Goal: Task Accomplishment & Management: Complete application form

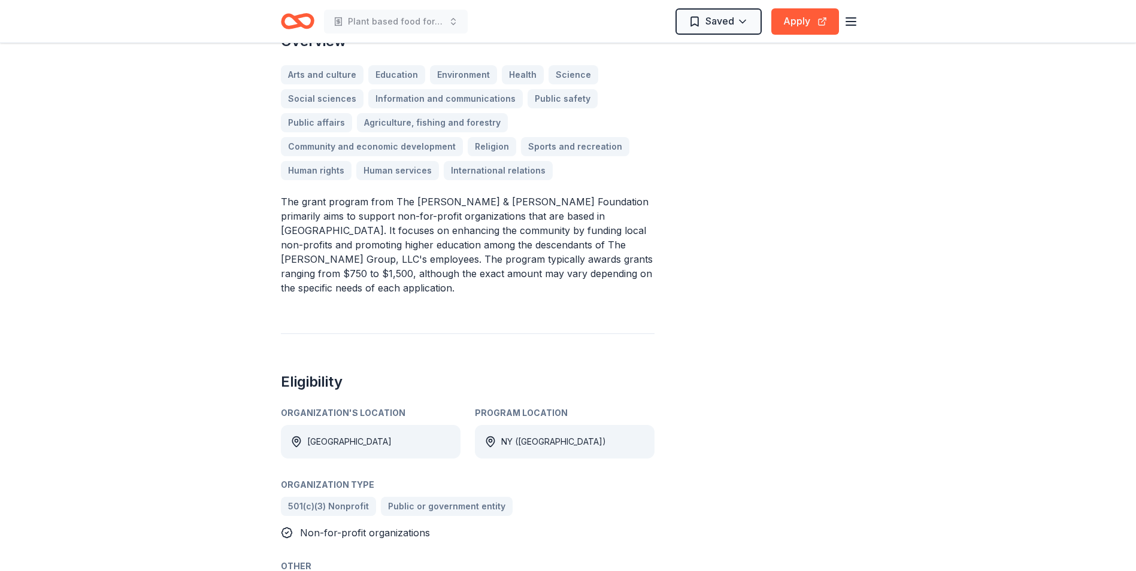
scroll to position [359, 0]
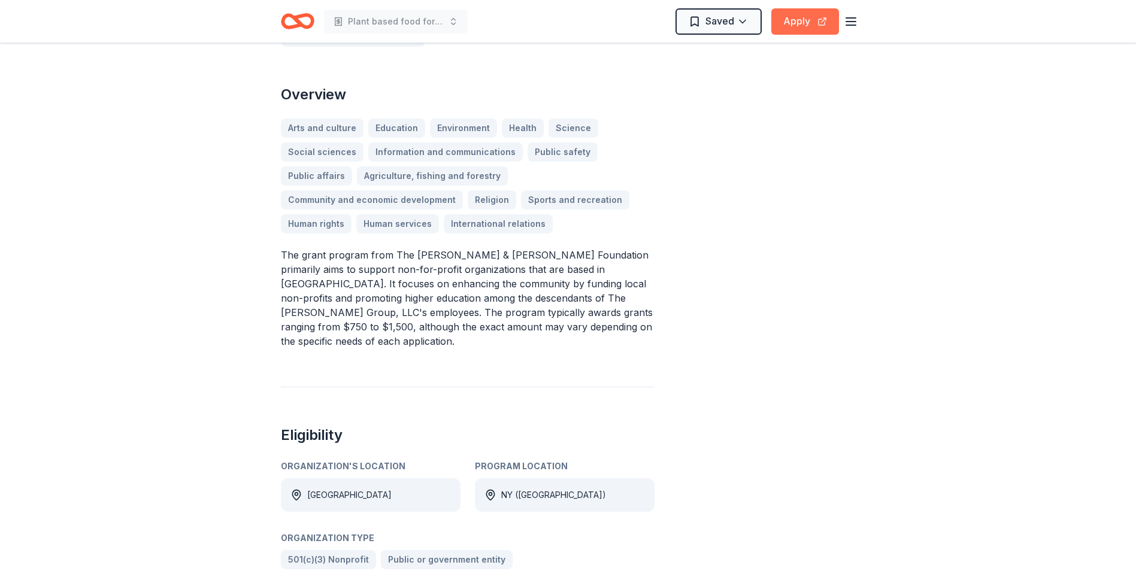
click at [804, 22] on button "Apply" at bounding box center [805, 21] width 68 height 26
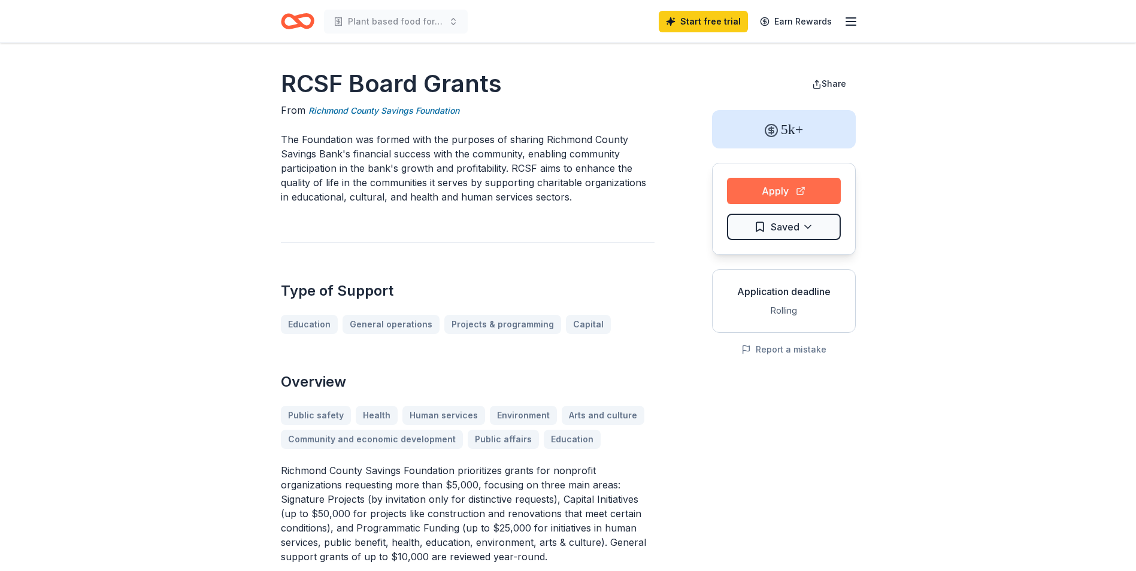
click at [816, 192] on button "Apply" at bounding box center [784, 191] width 114 height 26
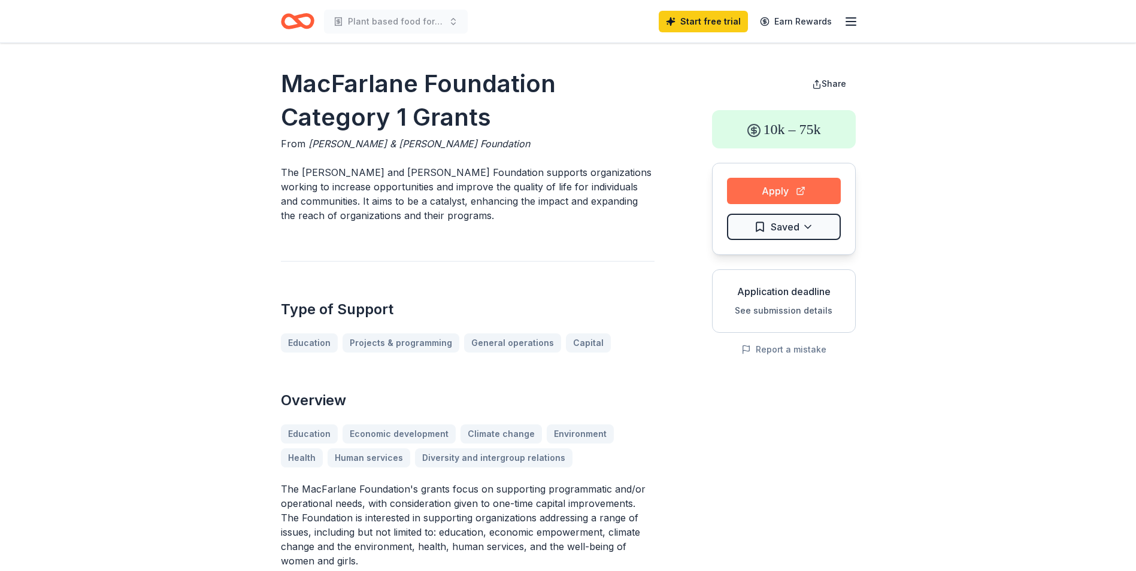
click at [790, 190] on button "Apply" at bounding box center [784, 191] width 114 height 26
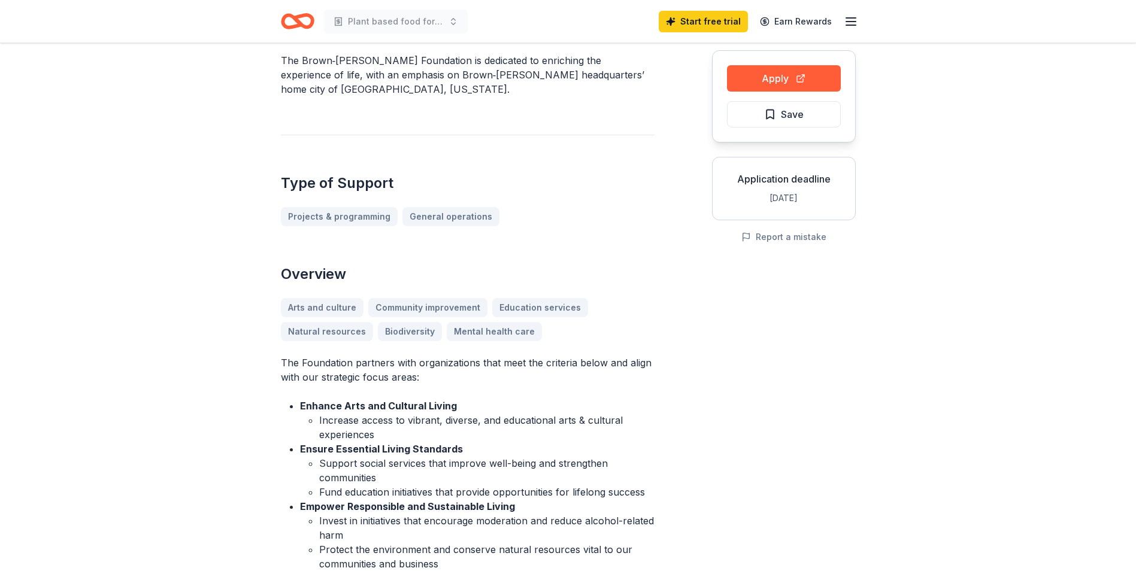
scroll to position [120, 0]
